Goal: Find contact information

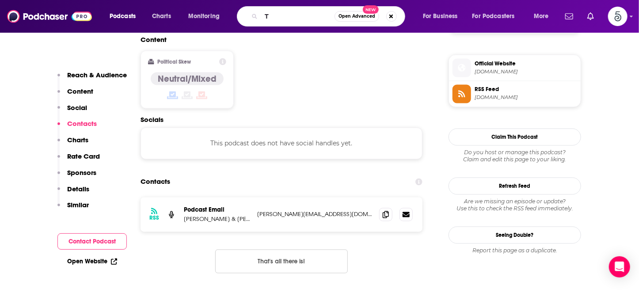
scroll to position [710, 0]
type input "The Freedom Forum"
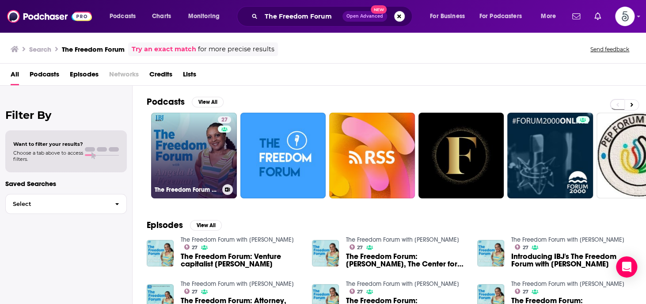
click at [173, 162] on link "27 The Freedom Forum with [PERSON_NAME]" at bounding box center [194, 156] width 86 height 86
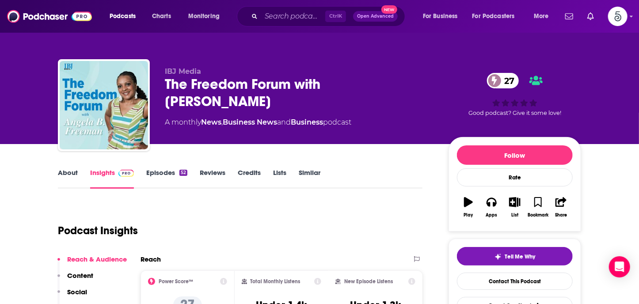
click at [165, 174] on link "Episodes 52" at bounding box center [166, 178] width 41 height 20
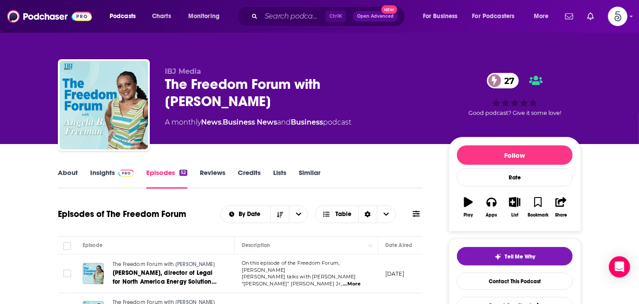
click at [71, 171] on link "About" at bounding box center [68, 178] width 20 height 20
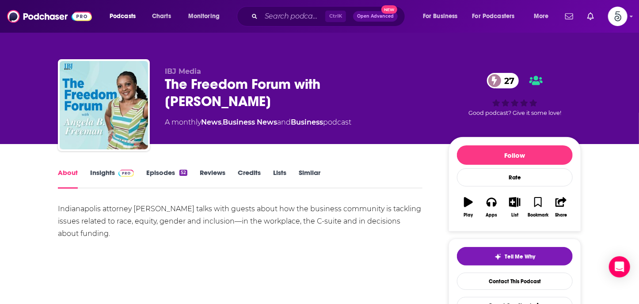
click at [71, 171] on link "About" at bounding box center [68, 178] width 20 height 20
click at [268, 21] on input "Search podcasts, credits, & more..." at bounding box center [293, 16] width 64 height 14
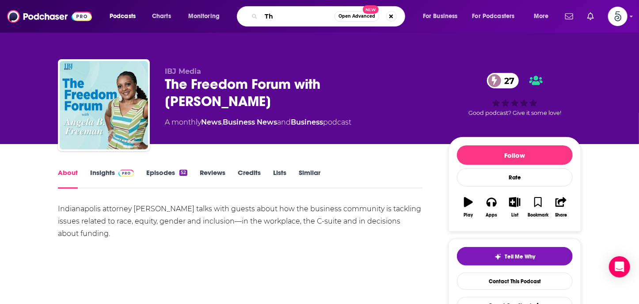
type input "T"
type input "Qonversations"
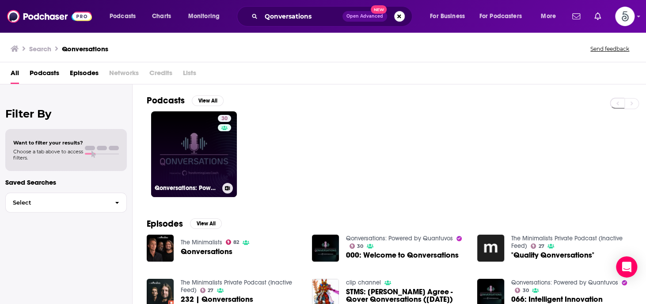
click at [187, 139] on link "30 Qonversations: Powered by Quantuvos" at bounding box center [194, 154] width 86 height 86
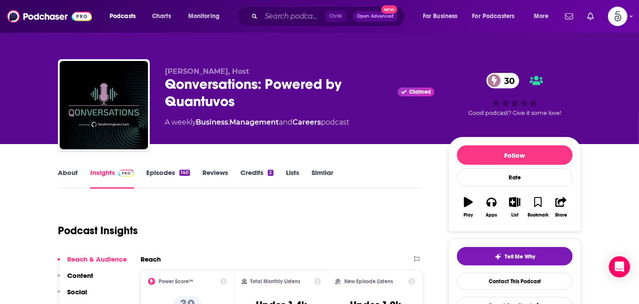
click at [163, 172] on link "Episodes 140" at bounding box center [168, 178] width 44 height 20
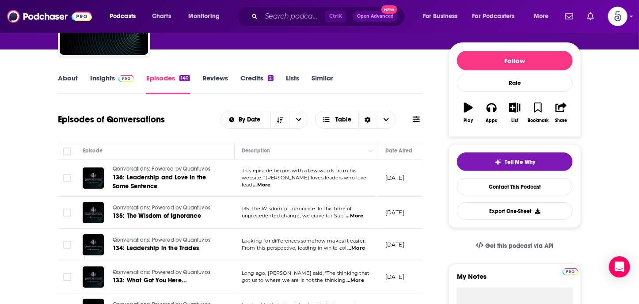
scroll to position [114, 0]
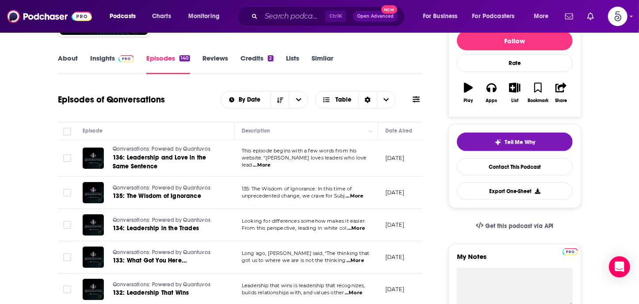
click at [270, 162] on span "...More" at bounding box center [262, 165] width 18 height 7
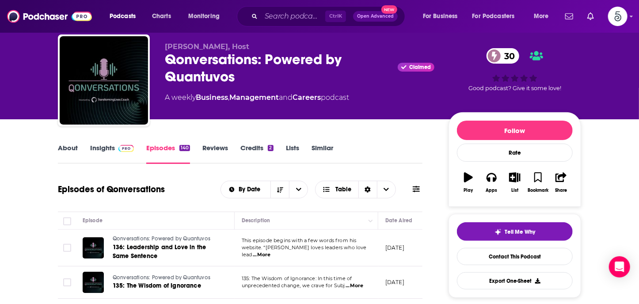
scroll to position [20, 0]
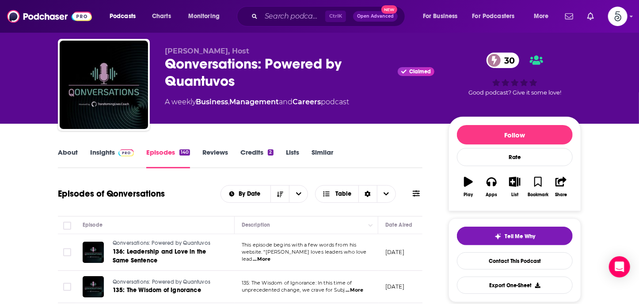
click at [106, 150] on link "Insights" at bounding box center [112, 158] width 44 height 20
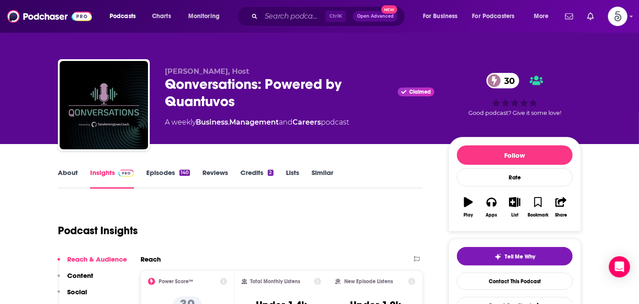
scroll to position [152, 0]
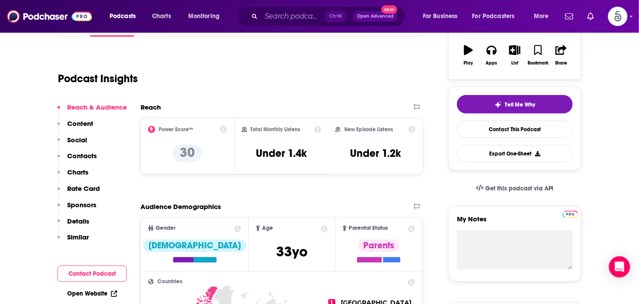
click at [87, 154] on p "Contacts" at bounding box center [82, 156] width 30 height 8
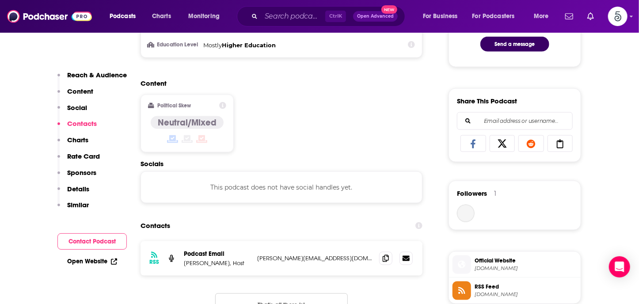
scroll to position [593, 0]
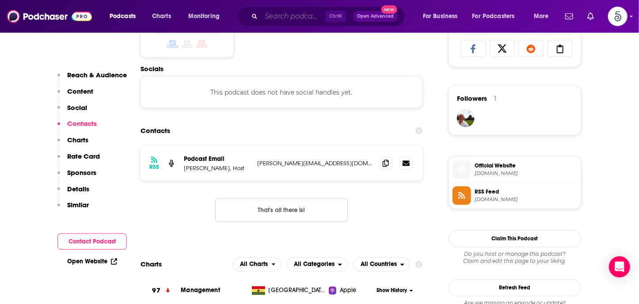
click at [287, 16] on input "Search podcasts, credits, & more..." at bounding box center [293, 16] width 64 height 14
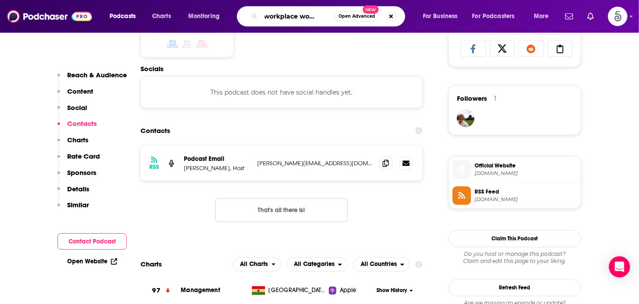
type input "The workplace wonderers"
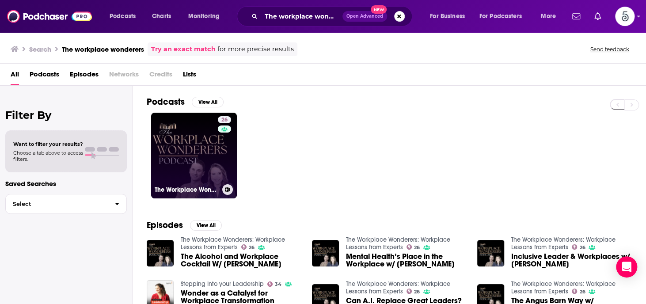
click at [198, 147] on link "26 The Workplace Wonderers: Workplace Lessons from Experts" at bounding box center [194, 156] width 86 height 86
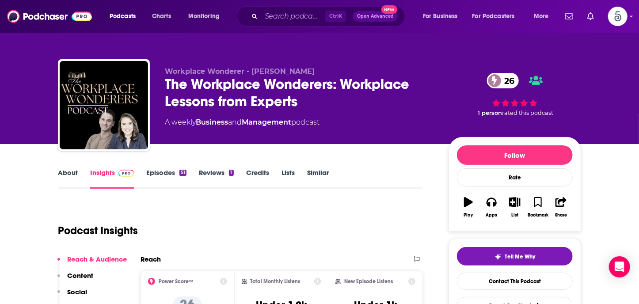
click at [167, 172] on link "Episodes 51" at bounding box center [166, 178] width 40 height 20
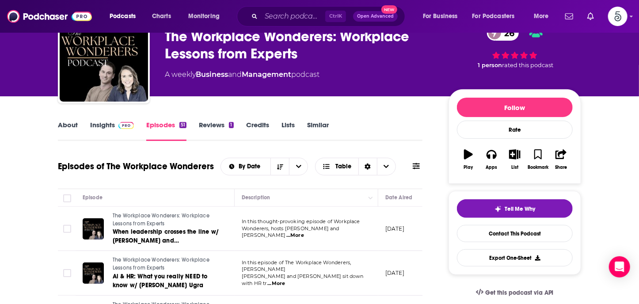
scroll to position [51, 0]
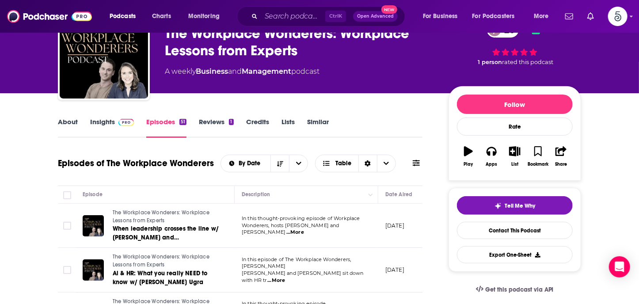
click at [304, 229] on span "...More" at bounding box center [295, 232] width 18 height 7
click at [102, 122] on link "Insights" at bounding box center [112, 128] width 44 height 20
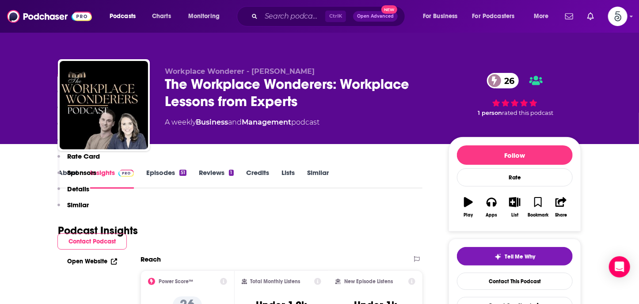
scroll to position [184, 0]
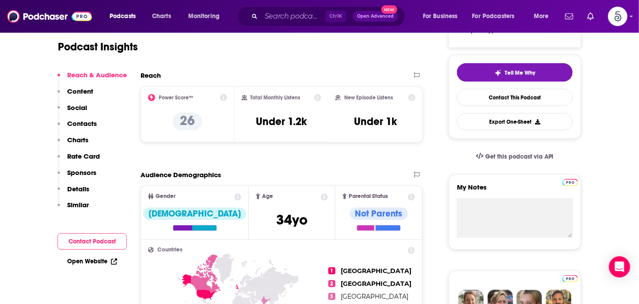
click at [87, 123] on p "Contacts" at bounding box center [82, 123] width 30 height 8
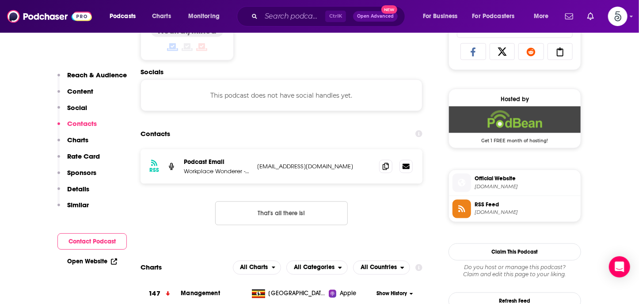
scroll to position [593, 0]
